Goal: Task Accomplishment & Management: Use online tool/utility

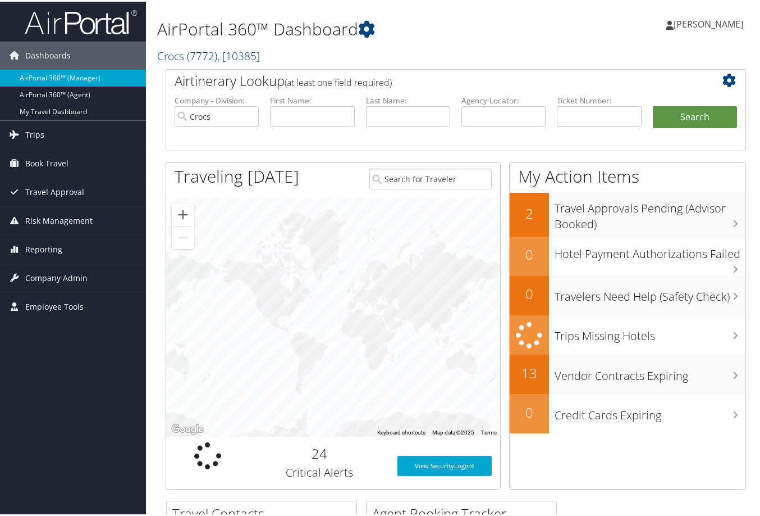
click at [177, 62] on link "Crocs ( 7772 ) , [ 10385 ]" at bounding box center [208, 54] width 103 height 15
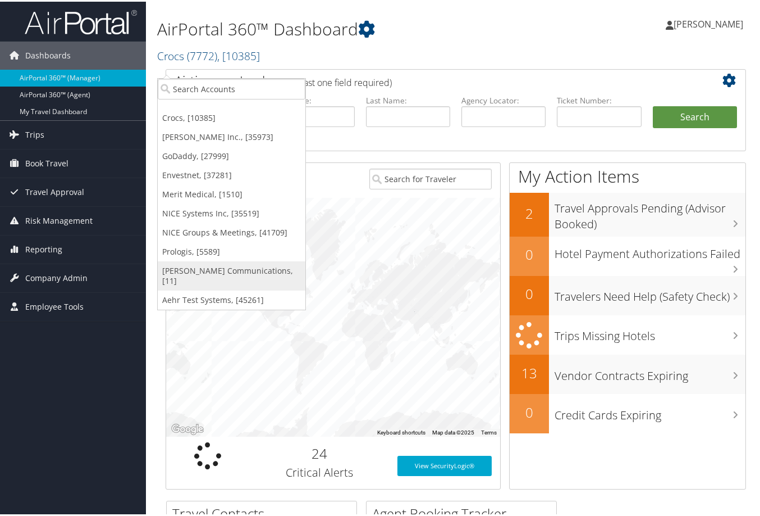
click at [190, 289] on link "[PERSON_NAME] Communications, [11]" at bounding box center [232, 273] width 148 height 29
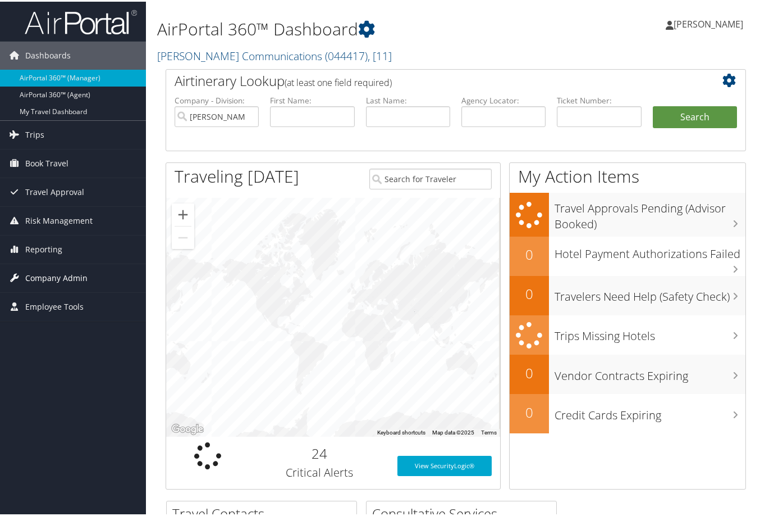
click at [45, 273] on span "Company Admin" at bounding box center [56, 276] width 62 height 28
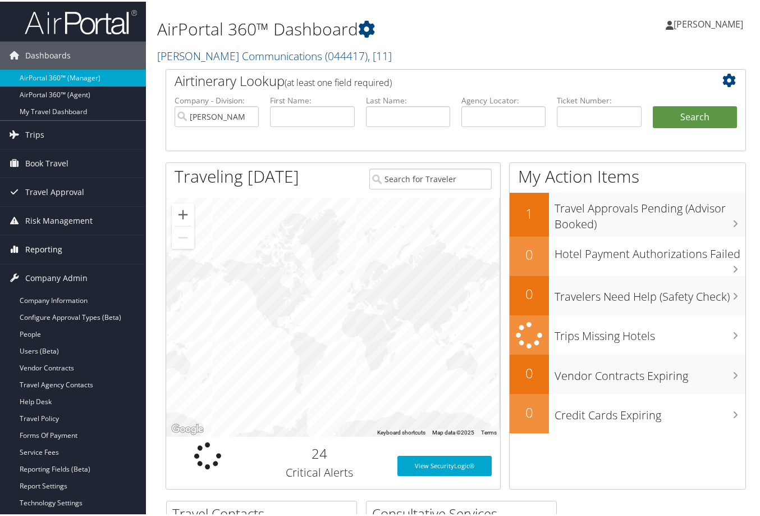
click at [43, 245] on span "Reporting" at bounding box center [43, 248] width 37 height 28
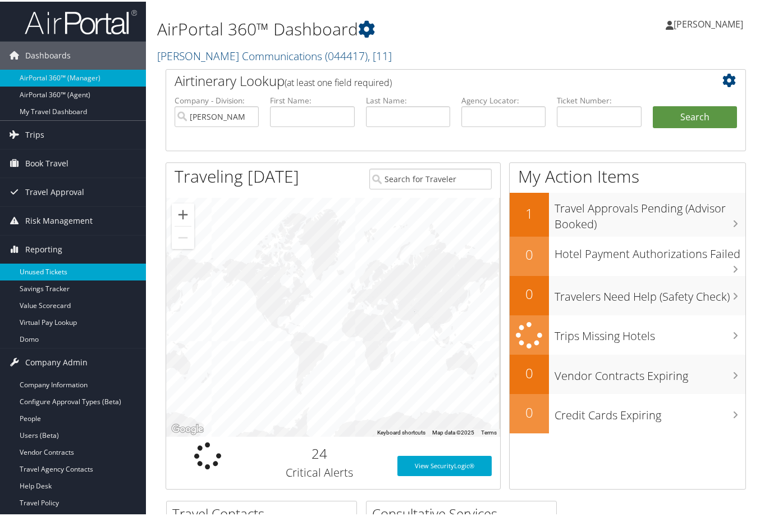
click at [46, 271] on link "Unused Tickets" at bounding box center [73, 270] width 146 height 17
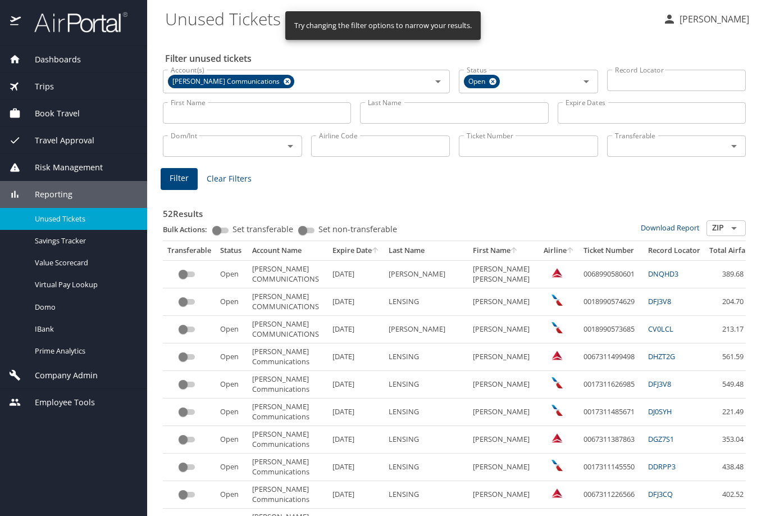
click at [391, 117] on input "Last Name" at bounding box center [454, 112] width 188 height 21
type input "lensing"
click at [376, 157] on input "Airline Code" at bounding box center [380, 145] width 139 height 21
type input "aa"
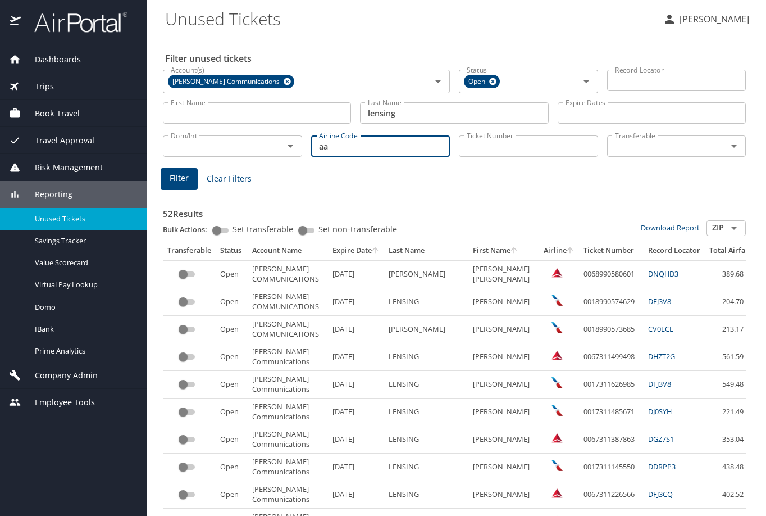
click at [189, 185] on span "Filter" at bounding box center [179, 178] width 19 height 14
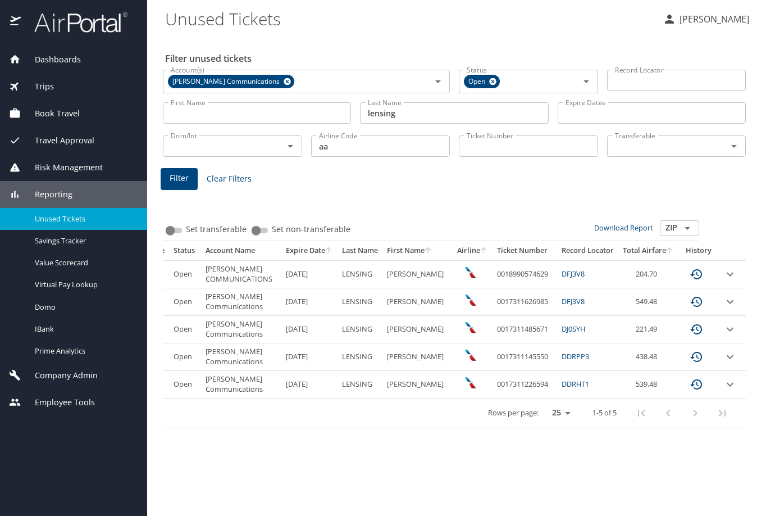
scroll to position [0, 154]
